Goal: Task Accomplishment & Management: Use online tool/utility

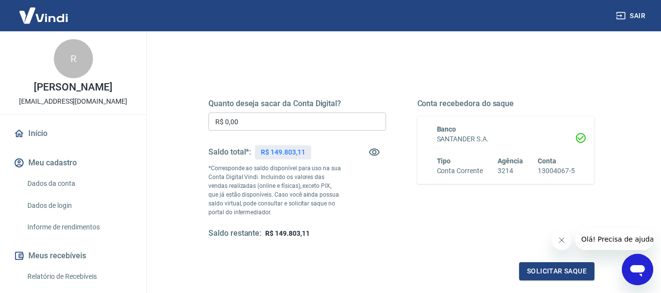
scroll to position [100, 0]
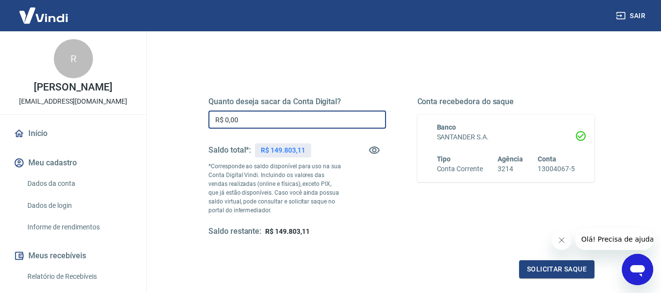
click at [251, 122] on input "R$ 0,00" at bounding box center [297, 120] width 178 height 18
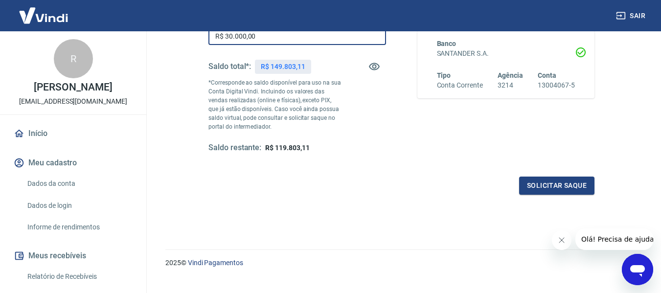
scroll to position [200, 0]
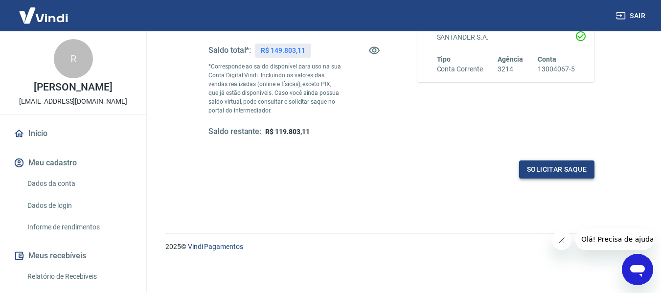
type input "R$ 30.000,00"
click at [557, 169] on button "Solicitar saque" at bounding box center [556, 169] width 75 height 18
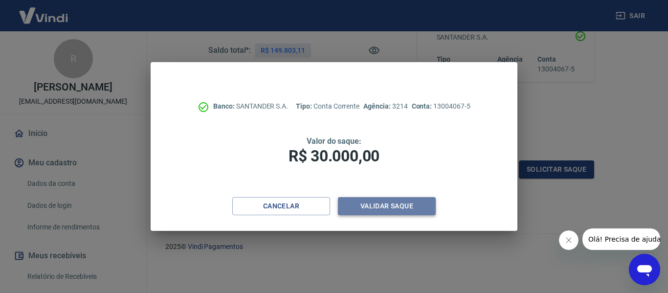
click at [395, 205] on button "Validar saque" at bounding box center [387, 206] width 98 height 18
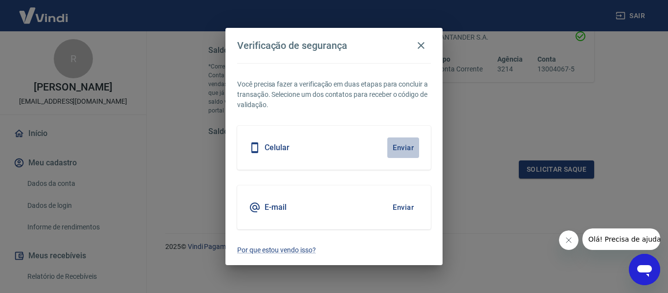
click at [404, 145] on button "Enviar" at bounding box center [403, 147] width 32 height 21
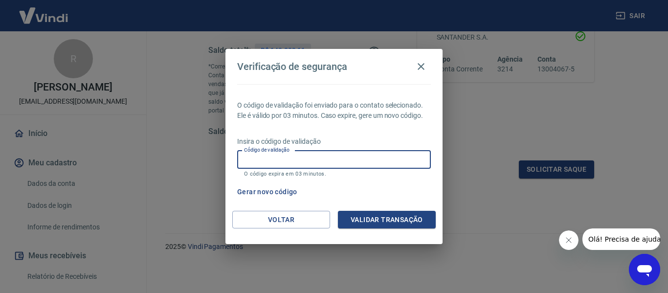
click at [380, 157] on input "Código de validação" at bounding box center [334, 160] width 194 height 18
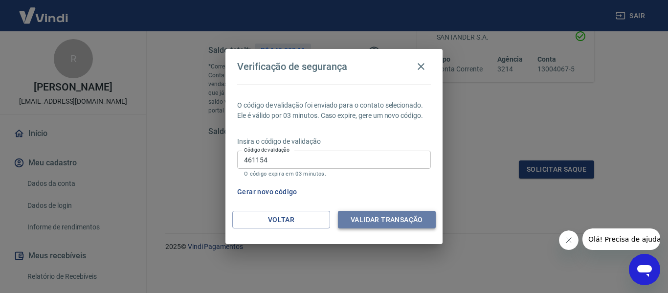
click at [386, 222] on button "Validar transação" at bounding box center [387, 220] width 98 height 18
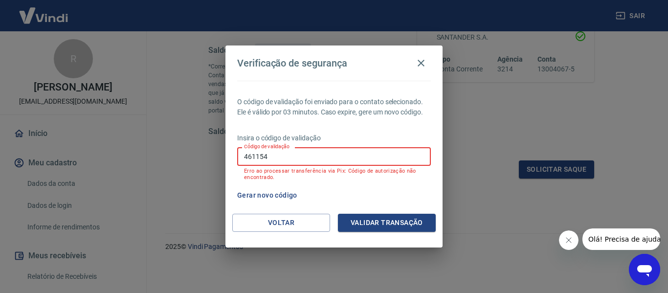
click at [267, 155] on input "461154" at bounding box center [334, 156] width 194 height 18
type input "4"
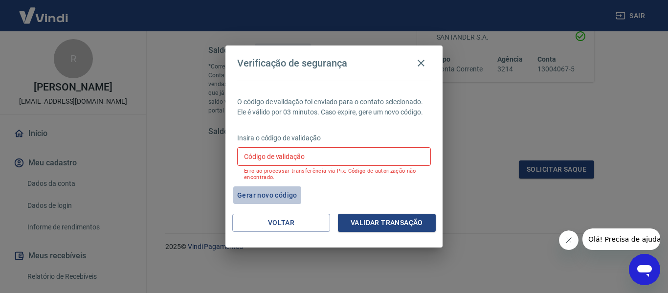
click at [274, 195] on button "Gerar novo código" at bounding box center [267, 195] width 68 height 18
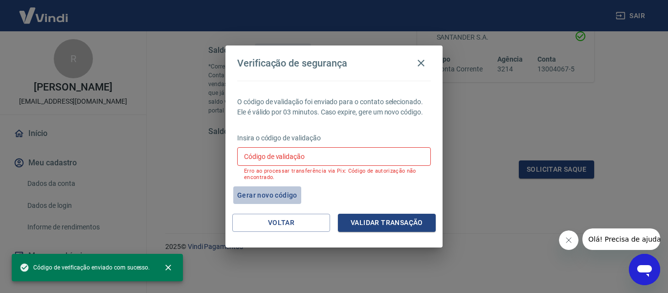
click at [274, 195] on button "Gerar novo código" at bounding box center [267, 195] width 68 height 18
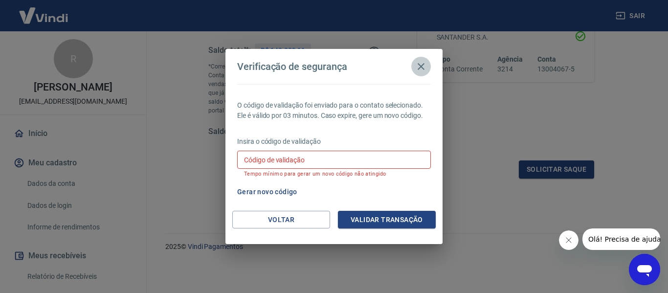
click at [415, 65] on button "button" at bounding box center [421, 67] width 20 height 20
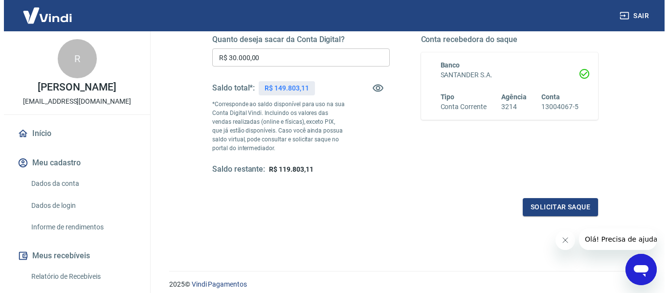
scroll to position [165, 0]
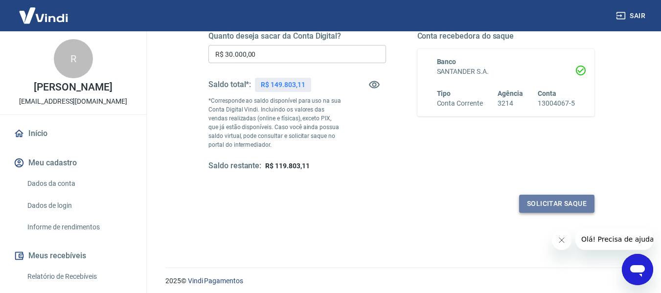
click at [553, 201] on button "Solicitar saque" at bounding box center [556, 204] width 75 height 18
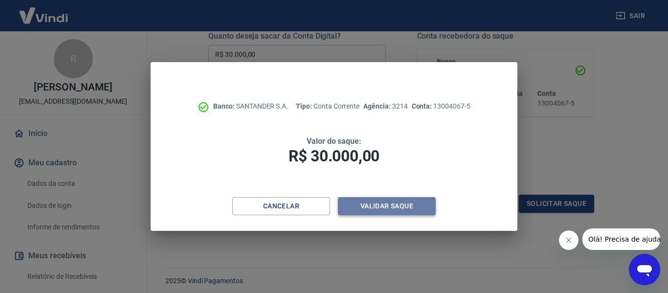
click at [404, 205] on button "Validar saque" at bounding box center [387, 206] width 98 height 18
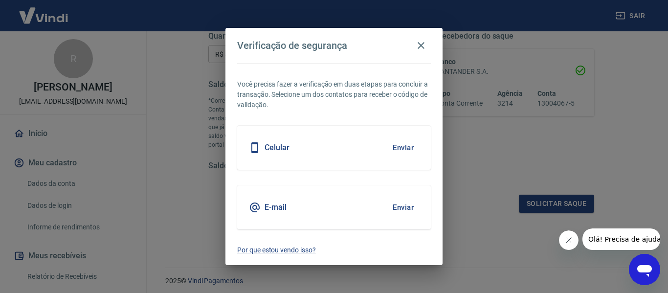
click at [404, 147] on button "Enviar" at bounding box center [403, 147] width 32 height 21
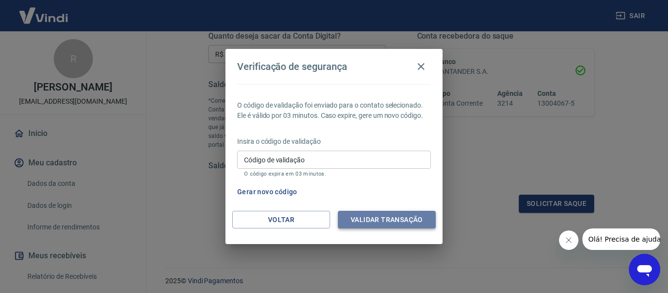
click at [401, 219] on button "Validar transação" at bounding box center [387, 220] width 98 height 18
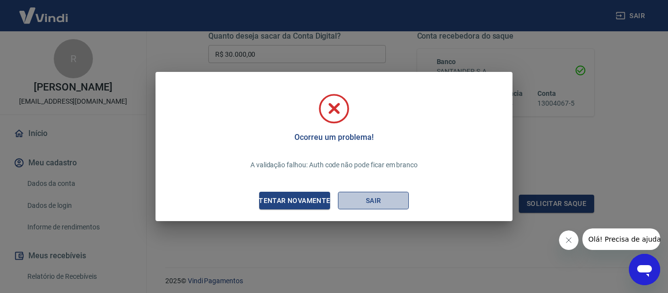
click at [378, 203] on button "Sair" at bounding box center [373, 201] width 71 height 18
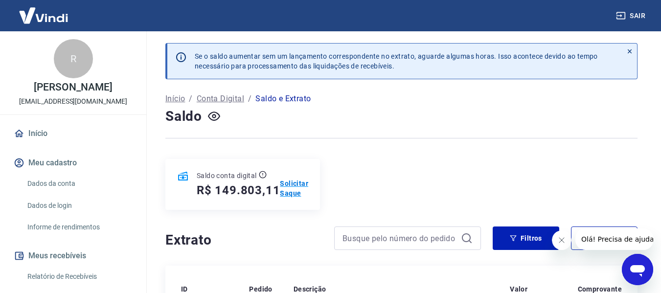
click at [294, 191] on p "Solicitar Saque" at bounding box center [294, 189] width 28 height 20
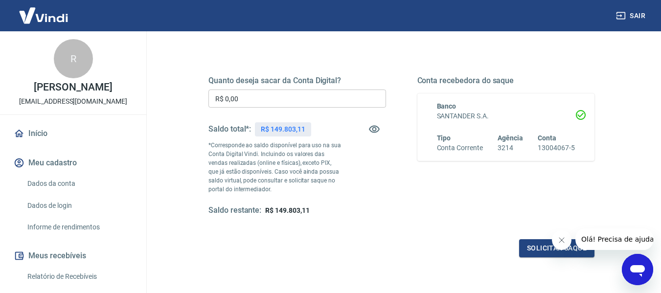
scroll to position [124, 0]
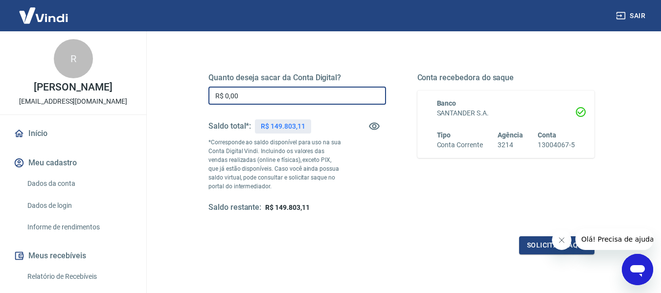
click at [292, 95] on input "R$ 0,00" at bounding box center [297, 96] width 178 height 18
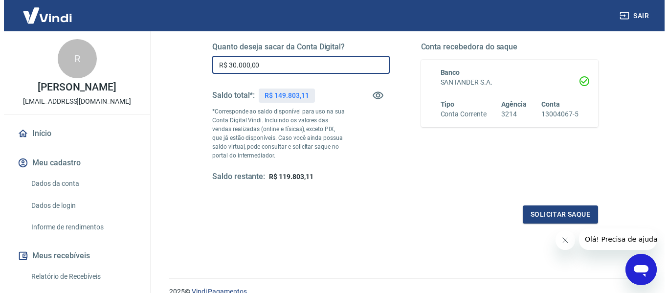
scroll to position [154, 0]
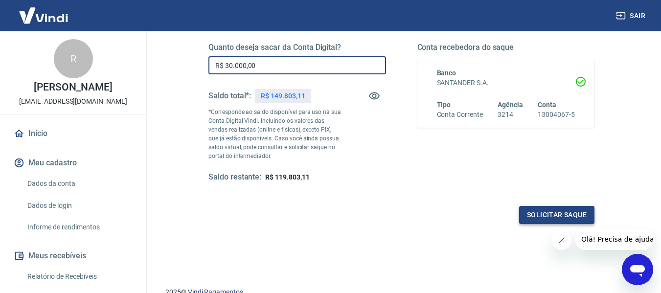
type input "R$ 30.000,00"
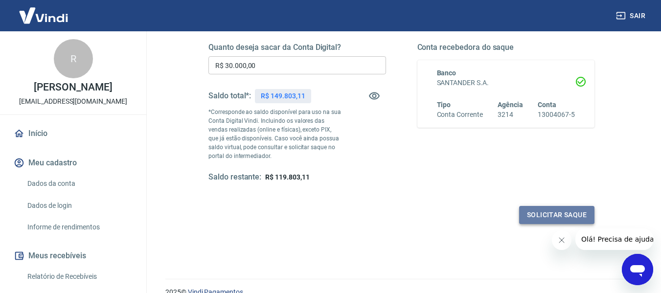
click at [541, 215] on button "Solicitar saque" at bounding box center [556, 215] width 75 height 18
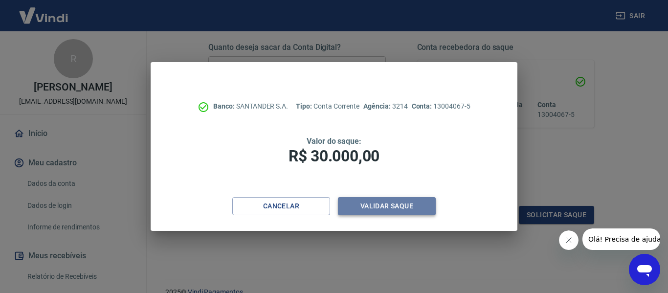
click at [398, 208] on button "Validar saque" at bounding box center [387, 206] width 98 height 18
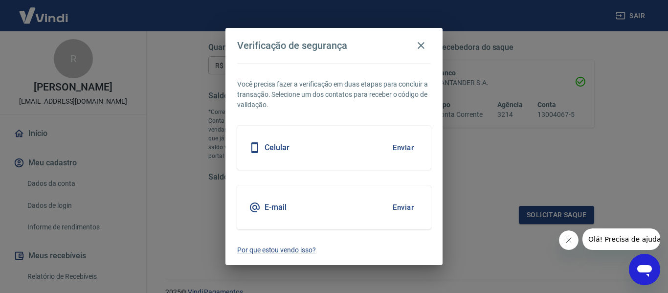
click at [401, 147] on button "Enviar" at bounding box center [403, 147] width 32 height 21
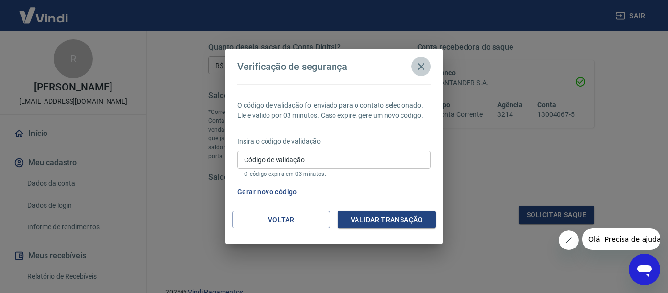
click at [421, 67] on icon "button" at bounding box center [421, 66] width 7 height 7
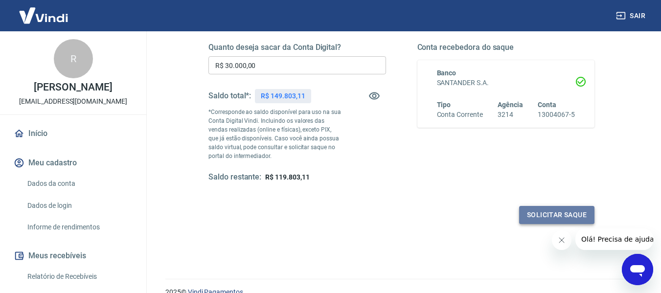
click at [548, 211] on button "Solicitar saque" at bounding box center [556, 215] width 75 height 18
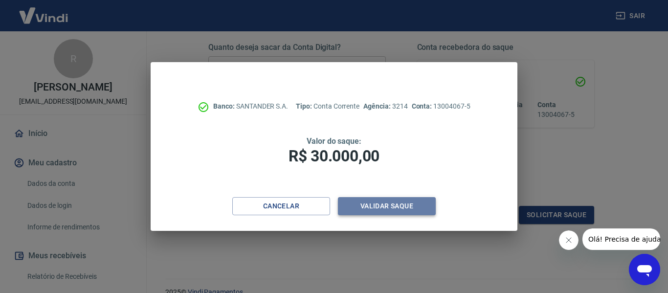
click at [389, 201] on button "Validar saque" at bounding box center [387, 206] width 98 height 18
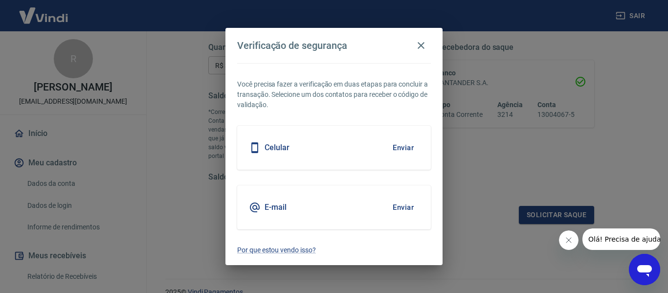
click at [401, 208] on button "Enviar" at bounding box center [403, 207] width 32 height 21
click at [289, 249] on p "Por que estou vendo isso?" at bounding box center [334, 250] width 194 height 10
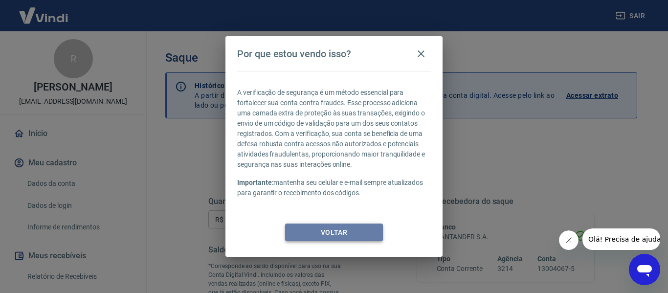
click at [363, 230] on button "Voltar" at bounding box center [334, 233] width 98 height 18
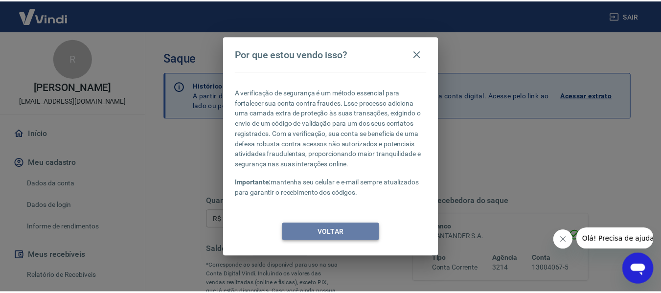
scroll to position [200, 0]
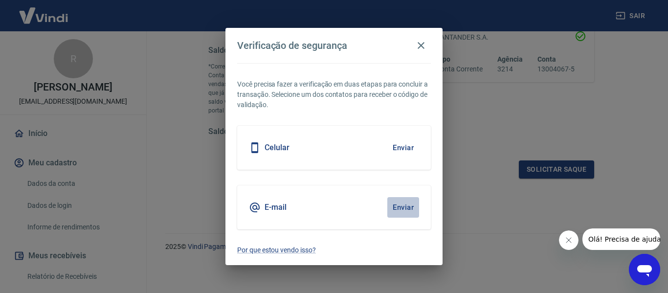
click at [407, 208] on button "Enviar" at bounding box center [403, 207] width 32 height 21
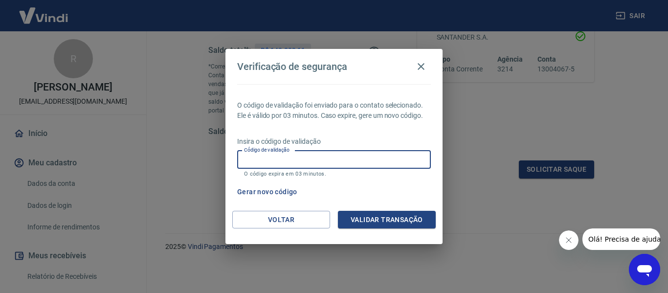
click at [288, 158] on input "Código de validação" at bounding box center [334, 160] width 194 height 18
type input "539301"
click at [391, 221] on button "Validar transação" at bounding box center [387, 220] width 98 height 18
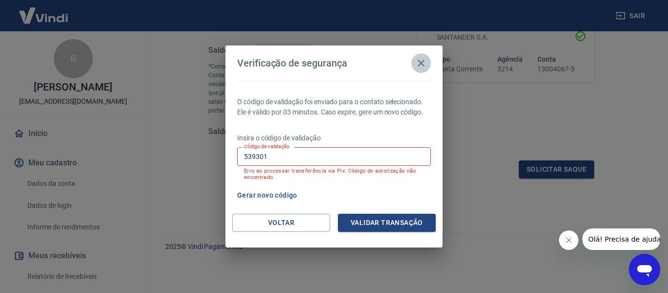
click at [424, 59] on icon "button" at bounding box center [421, 63] width 12 height 12
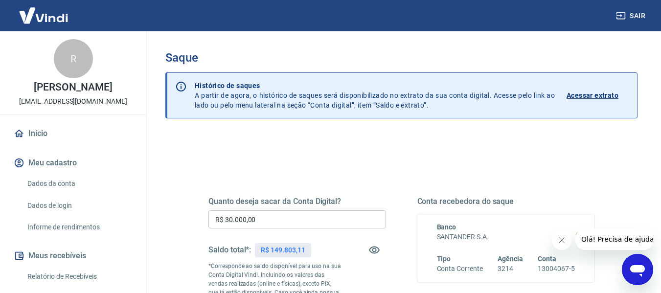
scroll to position [57, 0]
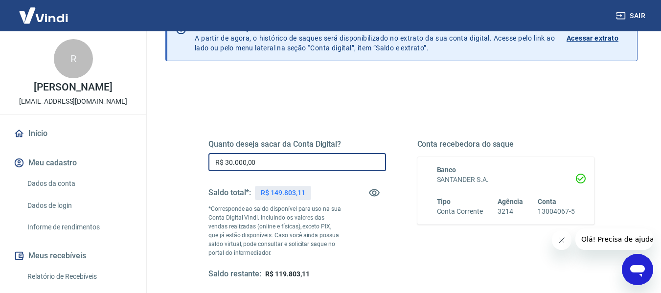
click at [281, 163] on input "R$ 30.000,00" at bounding box center [297, 162] width 178 height 18
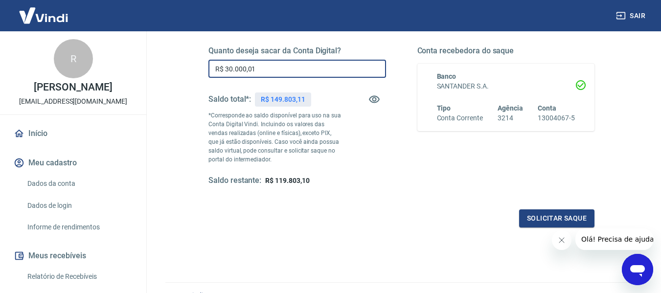
scroll to position [152, 0]
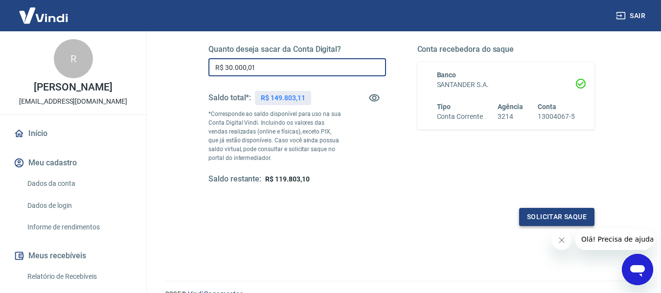
type input "R$ 30.000,01"
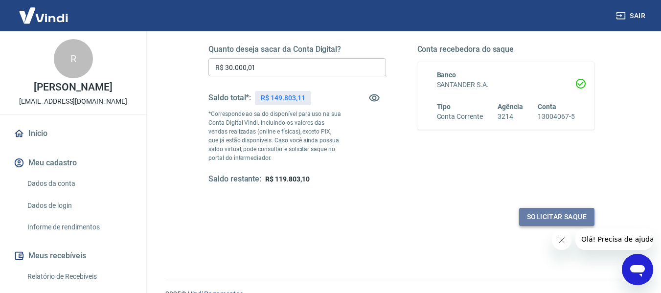
click at [539, 218] on button "Solicitar saque" at bounding box center [556, 217] width 75 height 18
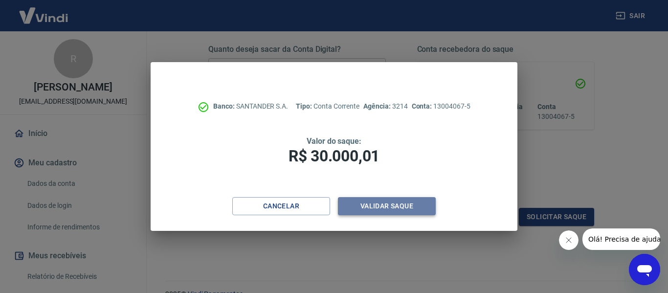
click at [414, 208] on button "Validar saque" at bounding box center [387, 206] width 98 height 18
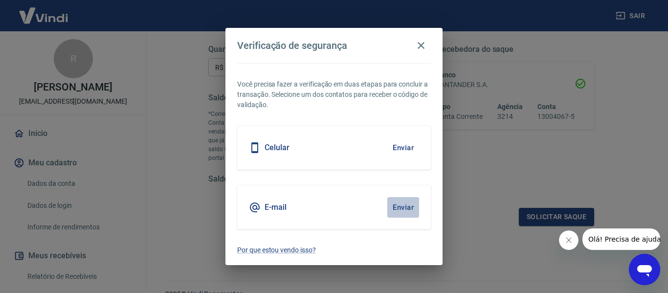
click at [404, 206] on button "Enviar" at bounding box center [403, 207] width 32 height 21
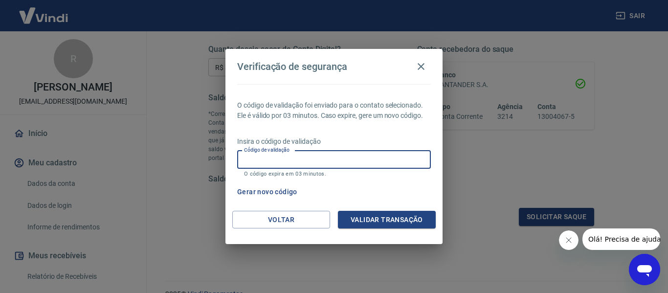
click at [338, 160] on input "Código de validação" at bounding box center [334, 160] width 194 height 18
type input "229775"
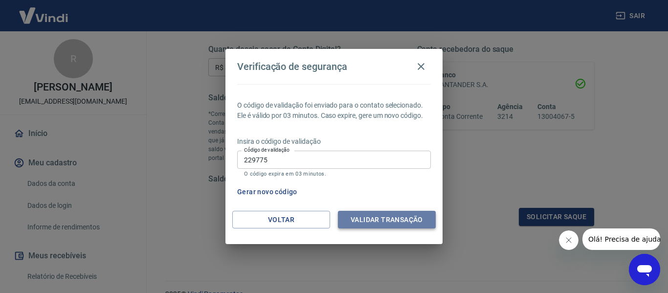
click at [406, 223] on button "Validar transação" at bounding box center [387, 220] width 98 height 18
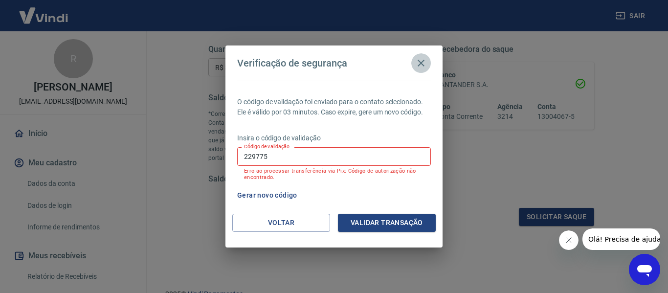
click at [422, 65] on icon "button" at bounding box center [421, 63] width 7 height 7
